Goal: Browse casually

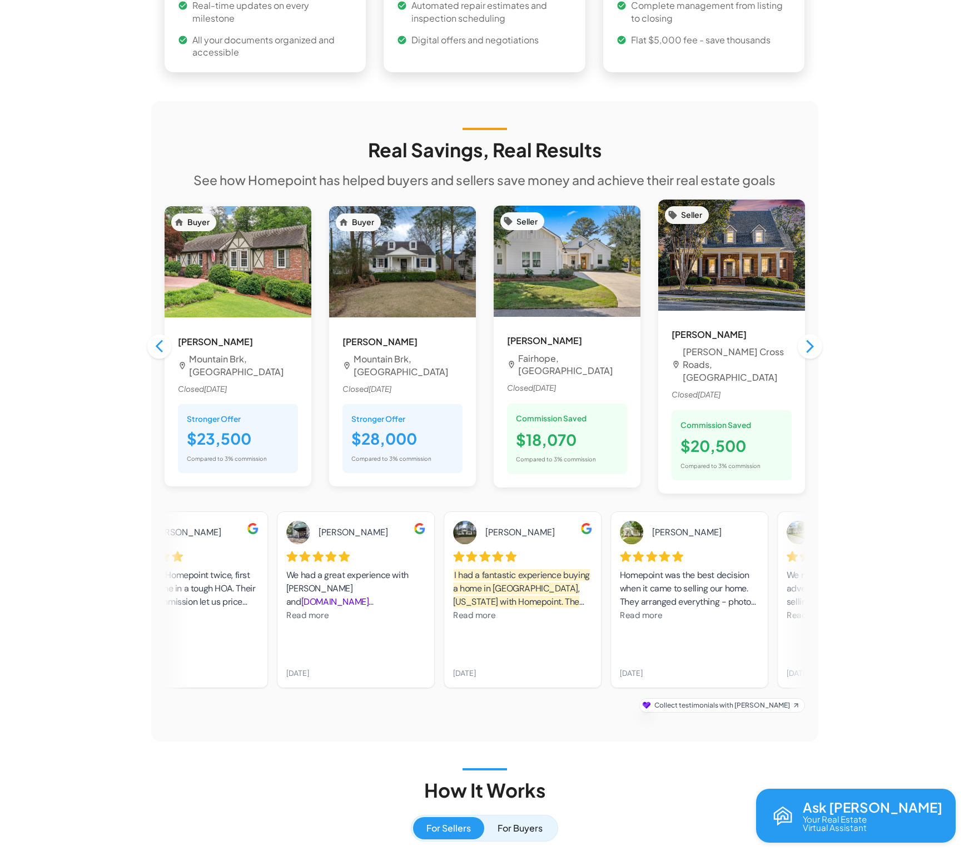
scroll to position [879, 0]
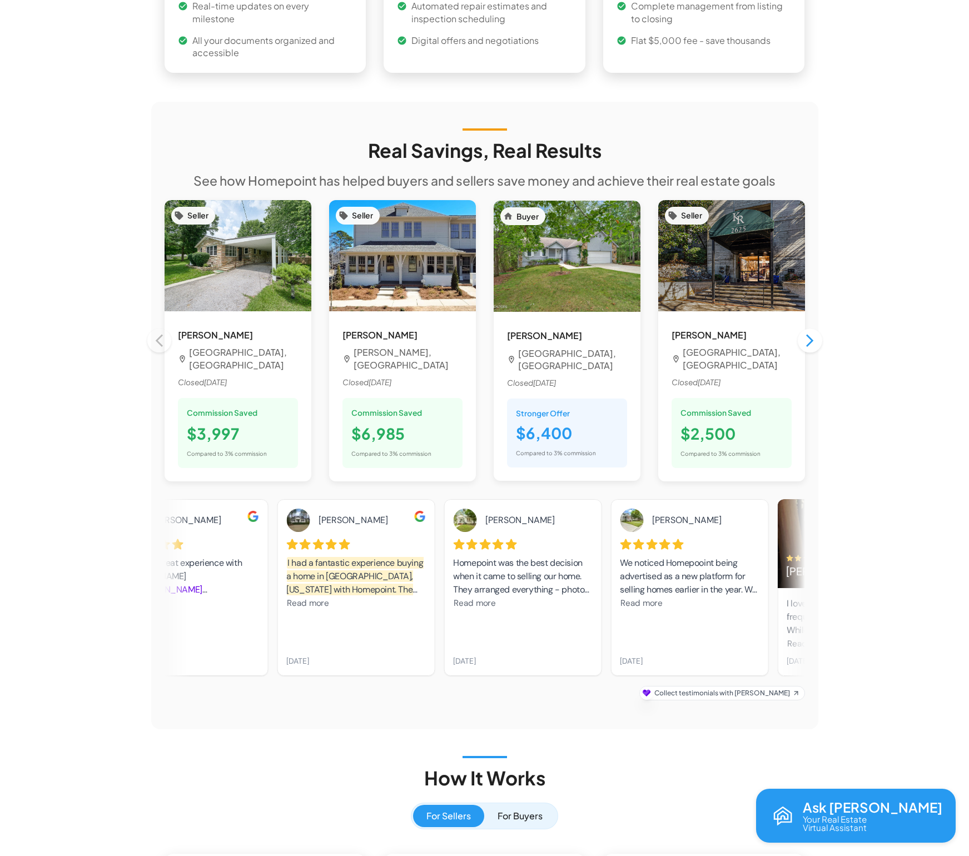
click at [651, 598] on span "Read more" at bounding box center [641, 603] width 42 height 11
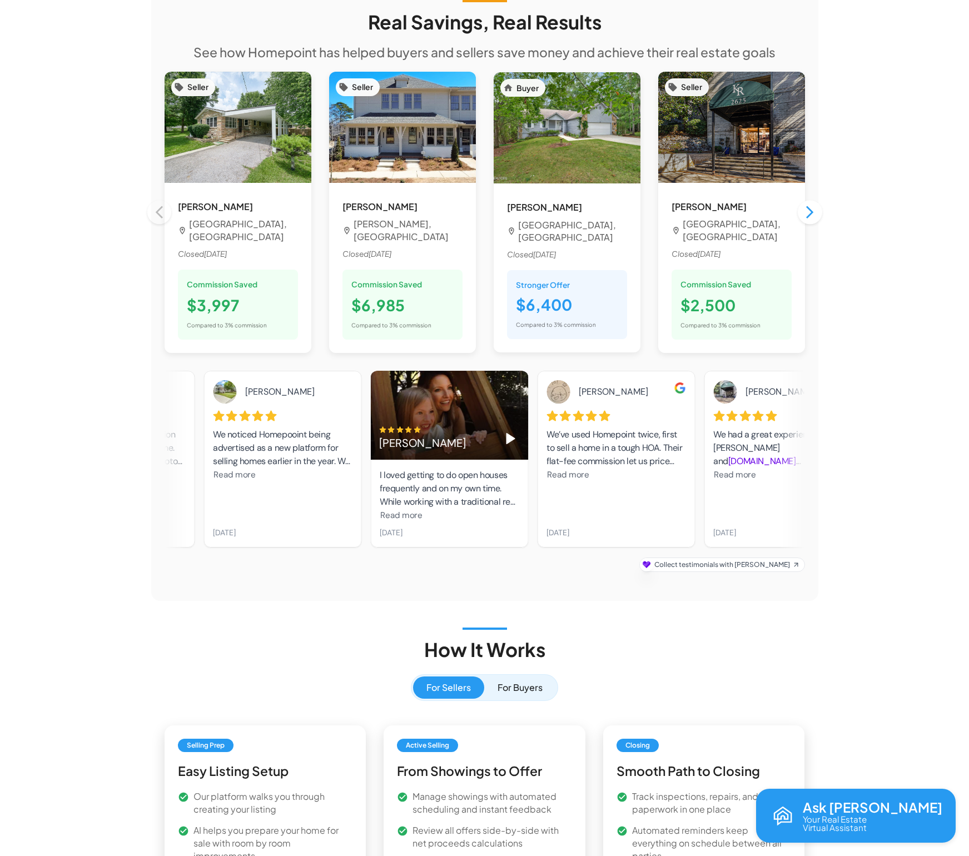
scroll to position [1002, 0]
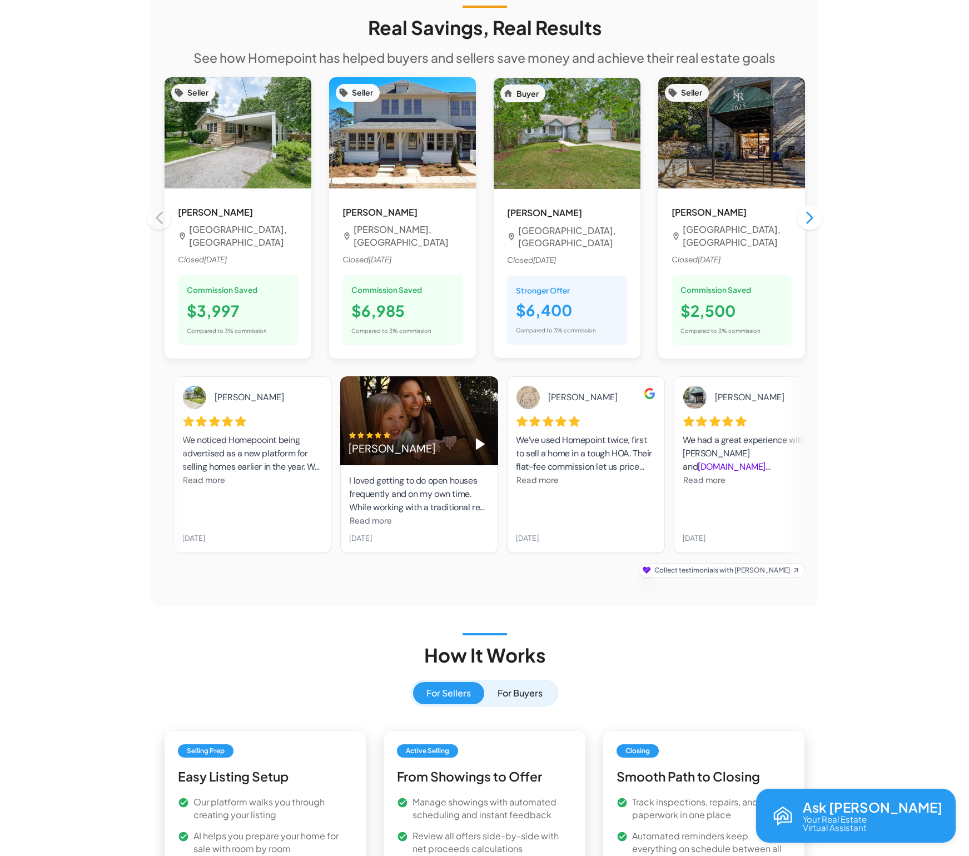
click at [381, 515] on span "Read more" at bounding box center [370, 520] width 42 height 11
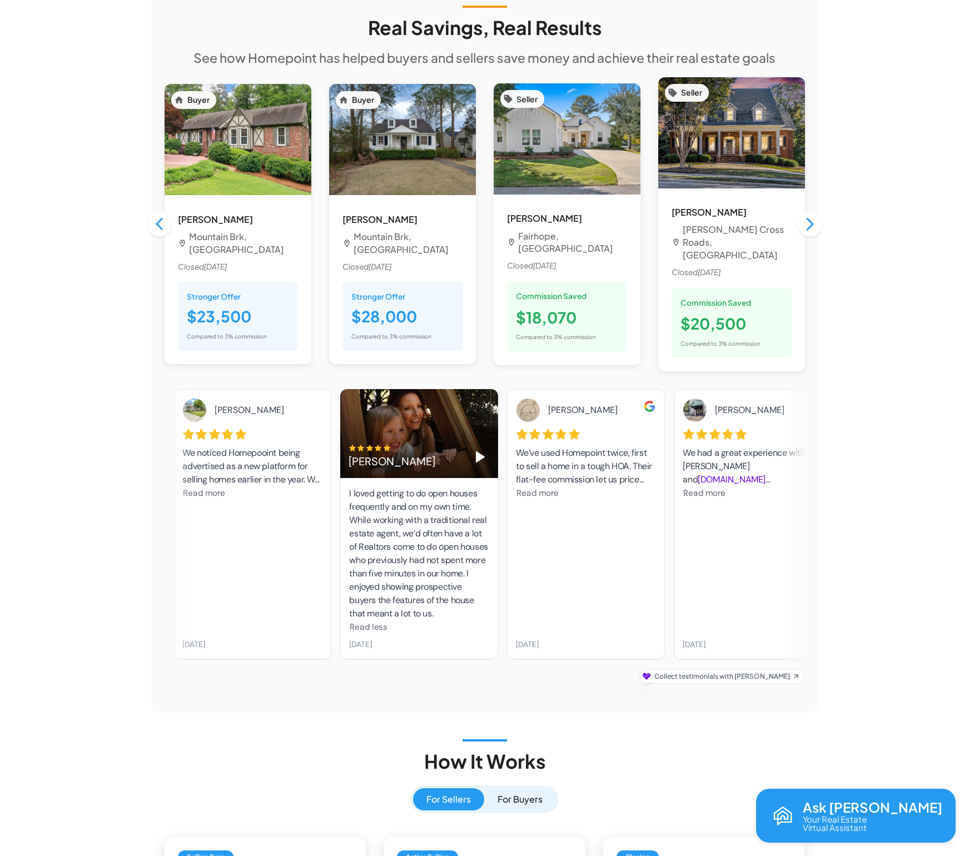
click at [479, 452] on polygon "Play" at bounding box center [480, 457] width 8 height 10
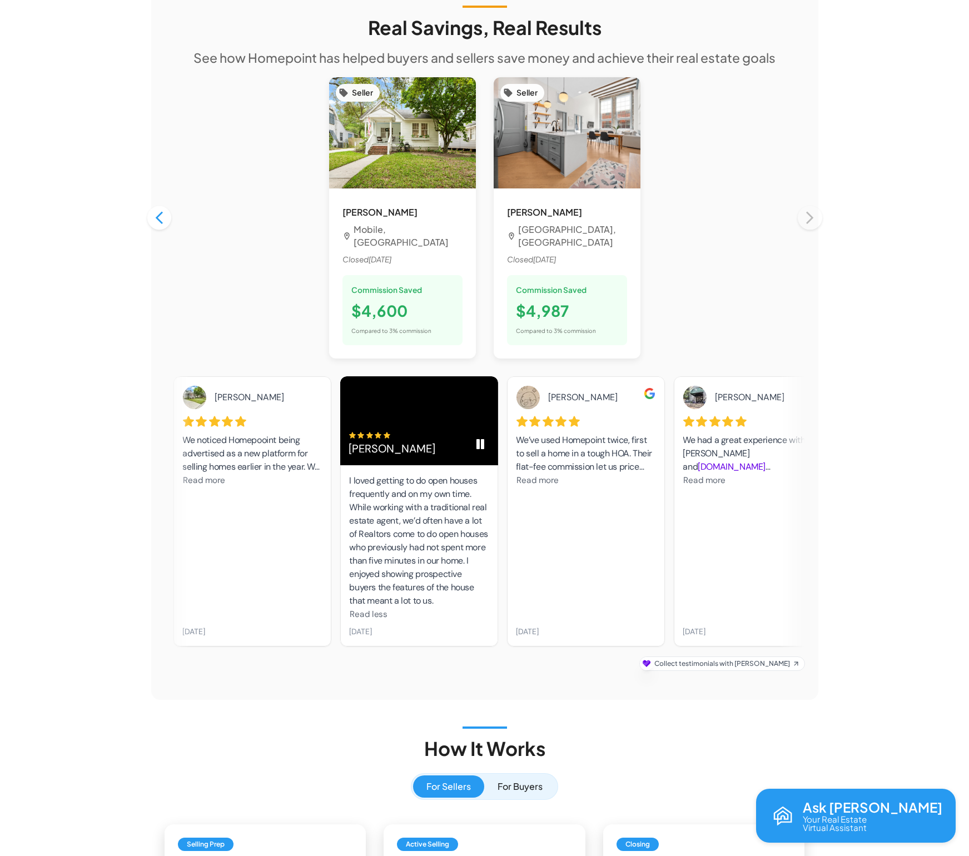
click at [421, 398] on div "[PERSON_NAME]" at bounding box center [419, 420] width 158 height 89
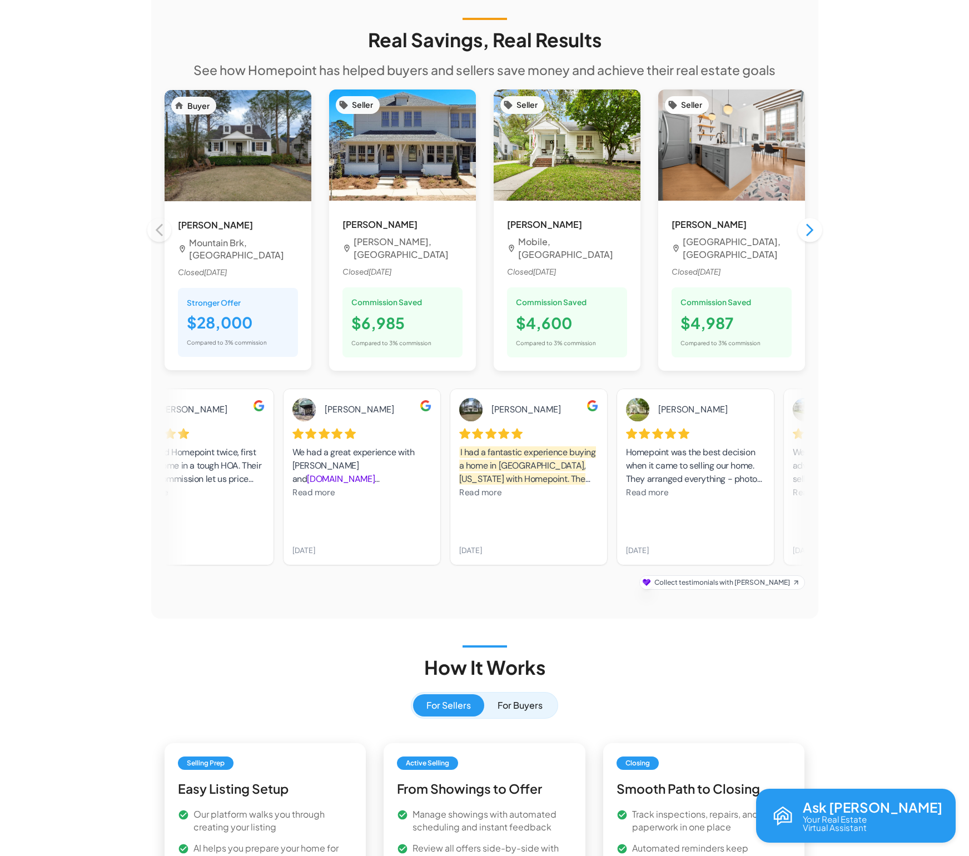
scroll to position [988, 0]
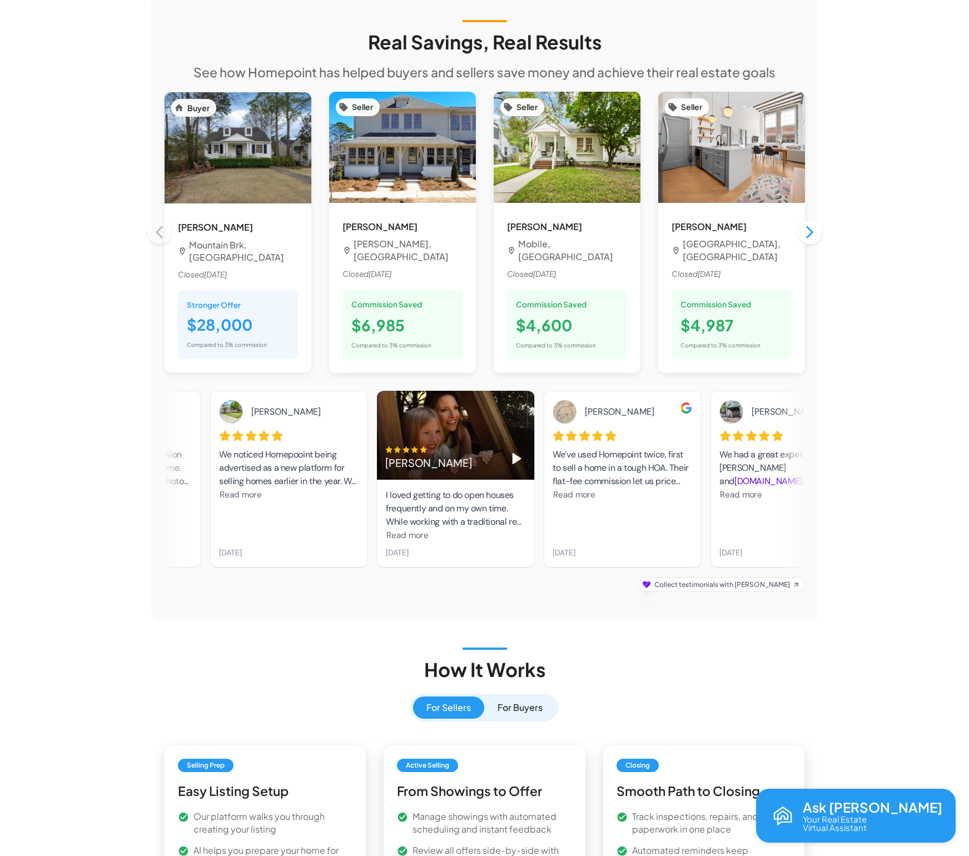
drag, startPoint x: 743, startPoint y: 467, endPoint x: 545, endPoint y: 467, distance: 198.0
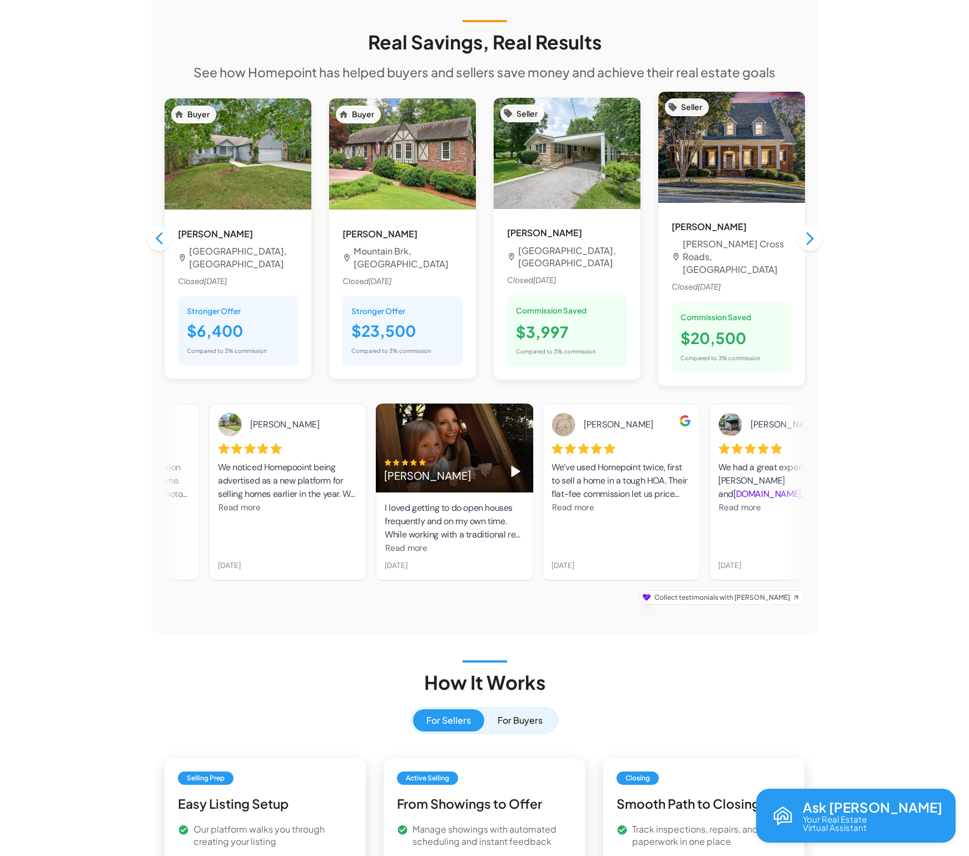
click at [420, 543] on span "Read more" at bounding box center [406, 548] width 42 height 11
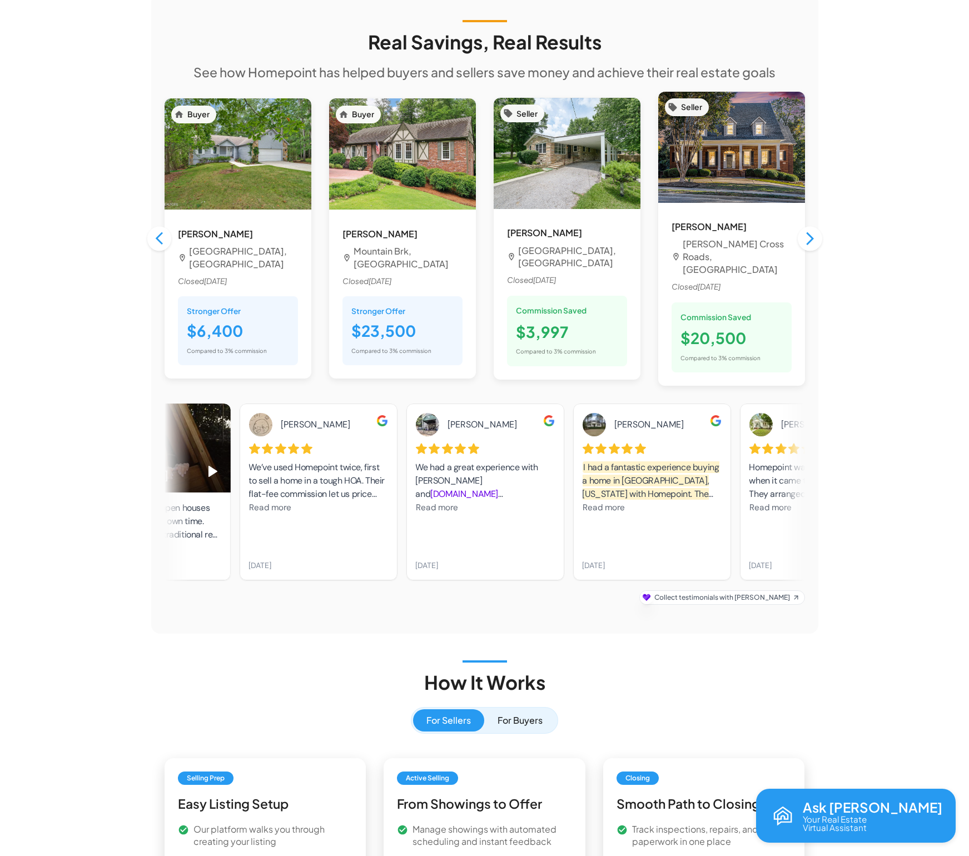
click at [428, 502] on span "Read more" at bounding box center [436, 507] width 42 height 11
